Goal: Task Accomplishment & Management: Complete application form

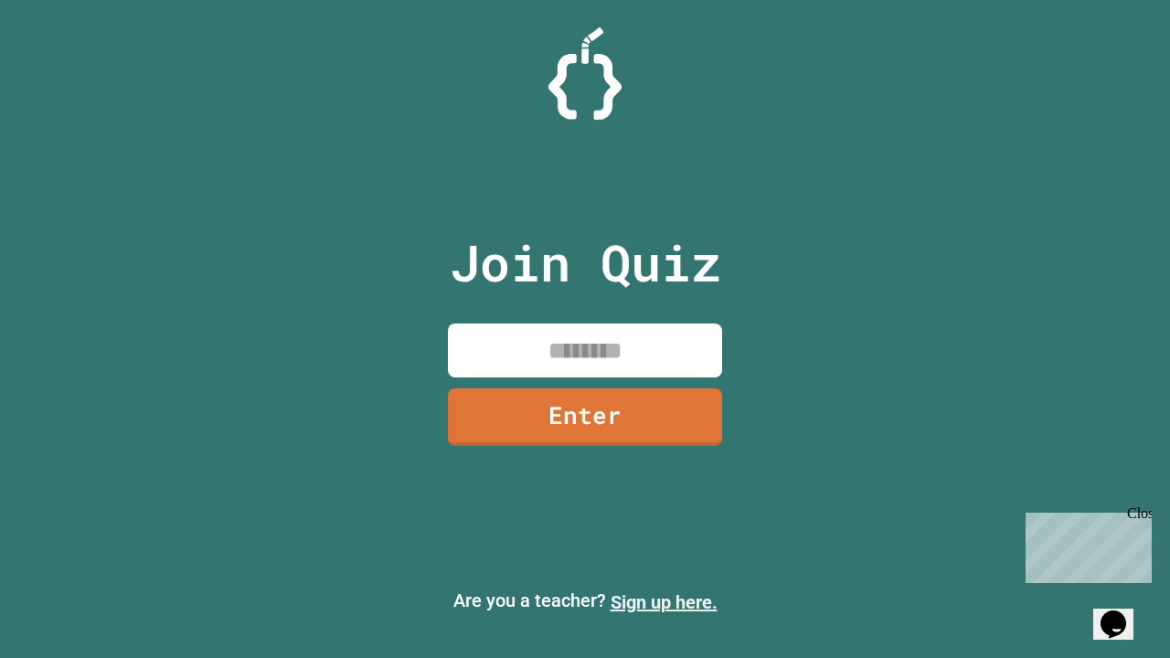
click at [664, 602] on link "Sign up here." at bounding box center [664, 602] width 107 height 22
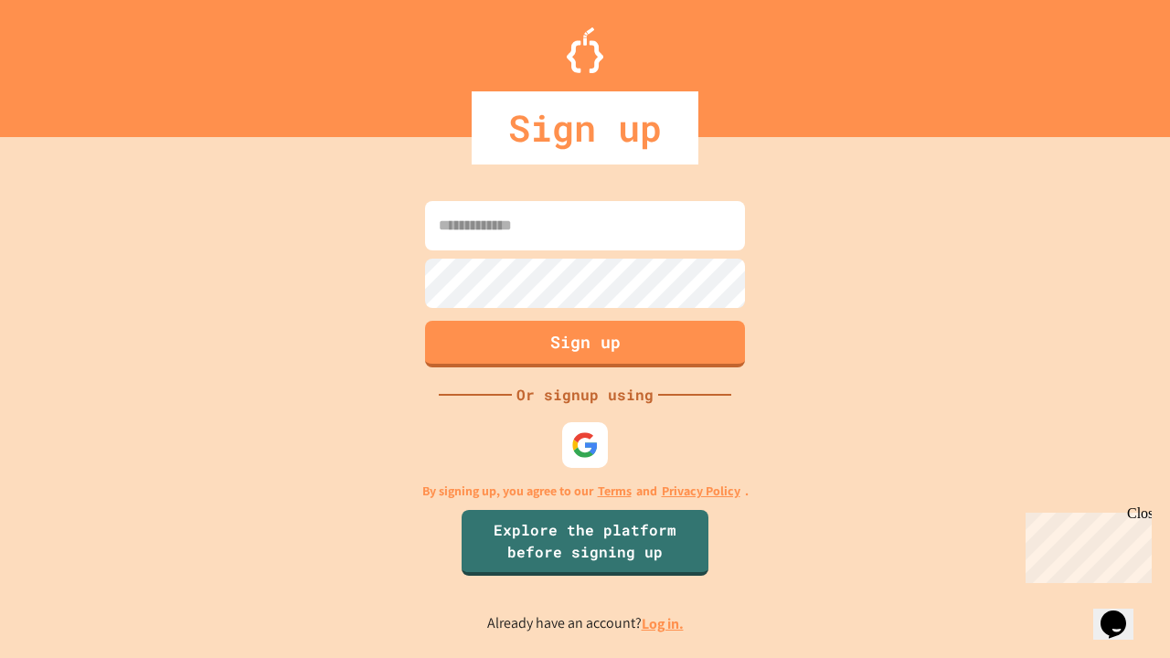
click at [664, 623] on link "Log in." at bounding box center [663, 623] width 42 height 19
